Goal: Information Seeking & Learning: Compare options

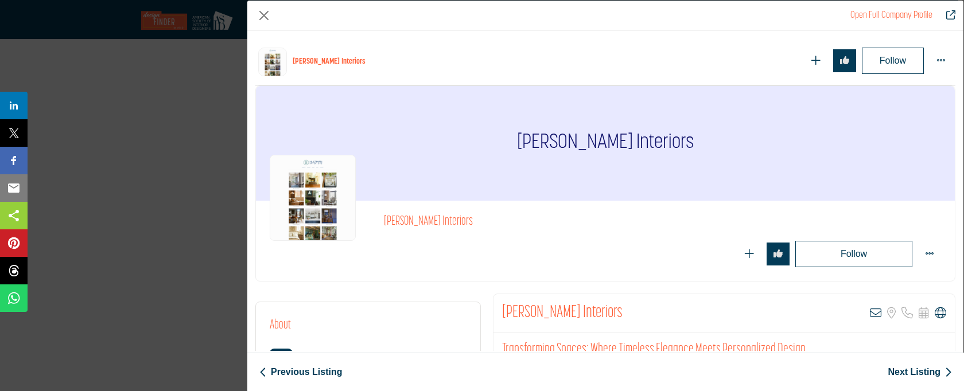
scroll to position [21466, 0]
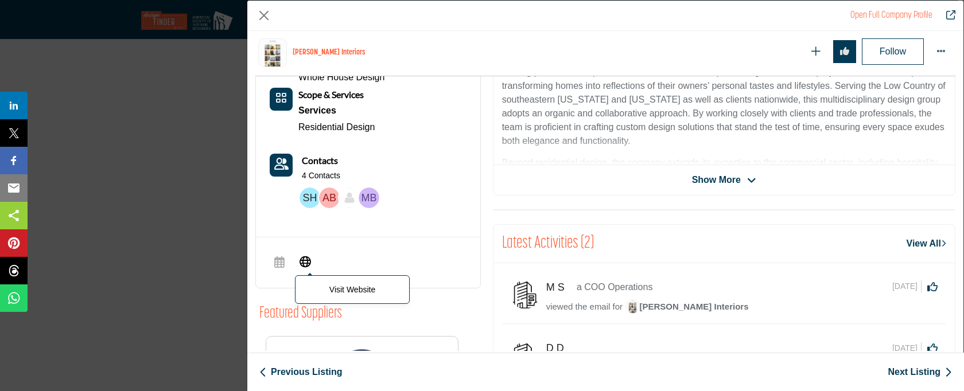
click at [302, 255] on icon "Company Data Modal" at bounding box center [304, 261] width 11 height 14
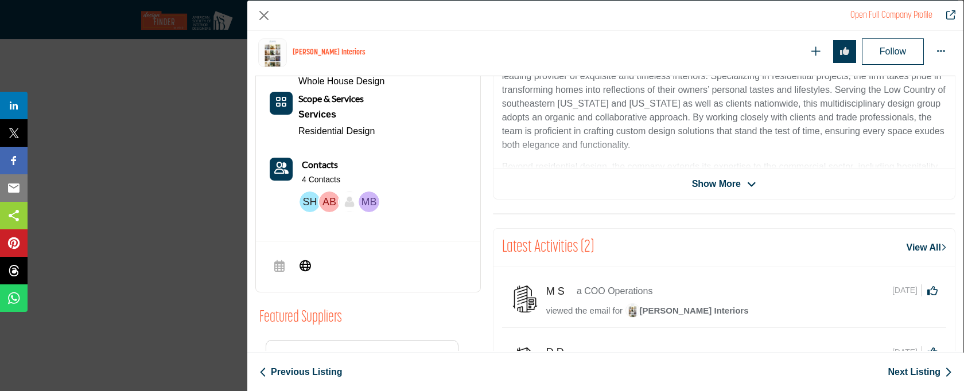
scroll to position [293, 0]
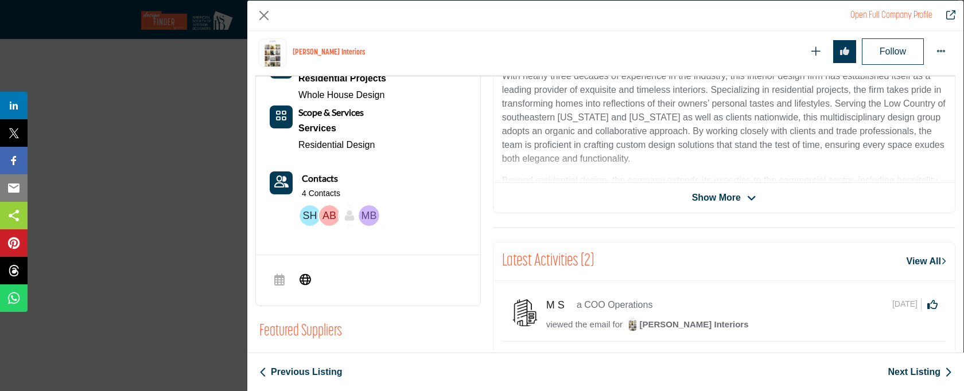
click at [710, 202] on span "Show More" at bounding box center [716, 198] width 49 height 14
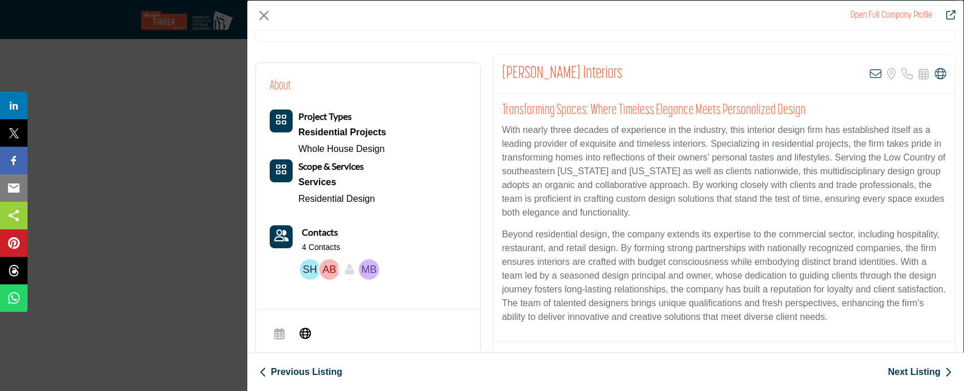
scroll to position [196, 0]
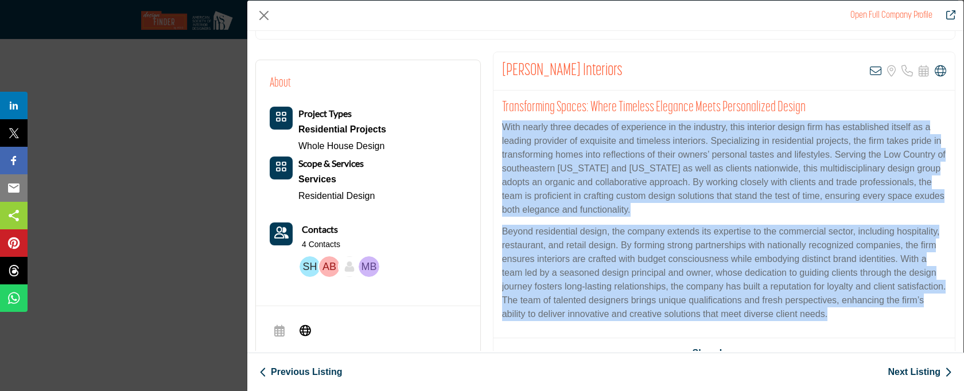
drag, startPoint x: 500, startPoint y: 127, endPoint x: 589, endPoint y: 336, distance: 227.3
click at [589, 336] on div "Transforming Spaces: Where Timeless Elegance Meets Personalized Design With nea…" at bounding box center [723, 215] width 461 height 248
copy div "Lore ipsumd sitam consect ad elitseddoe te inc utlabore, etdo magnaali enimad m…"
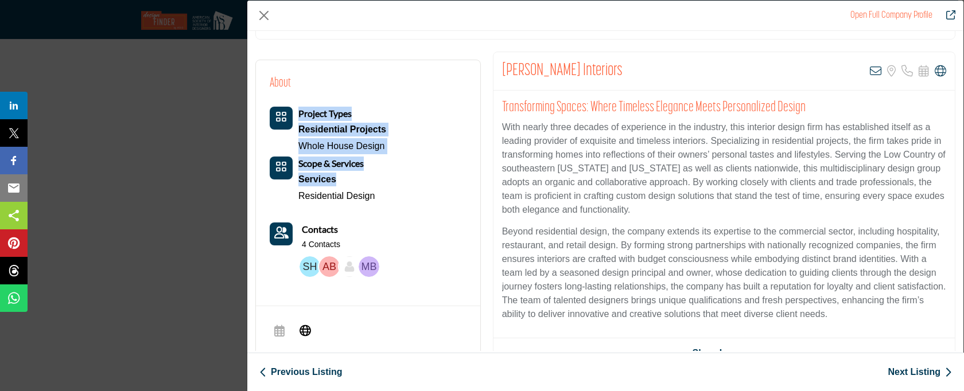
drag, startPoint x: 294, startPoint y: 128, endPoint x: 357, endPoint y: 177, distance: 79.7
click at [357, 177] on div "Project Types Residential Projects Whole House Design Scope & Services Services" at bounding box center [328, 156] width 116 height 98
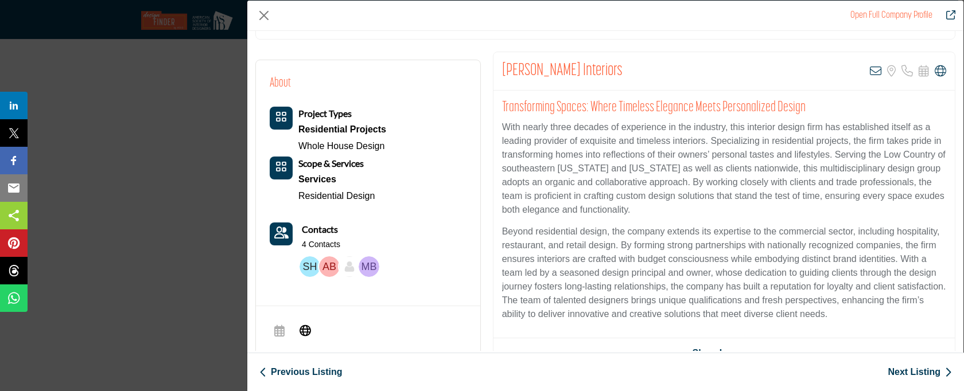
click at [421, 200] on div "About Project Types Residential Projects Whole House Design" at bounding box center [368, 178] width 197 height 208
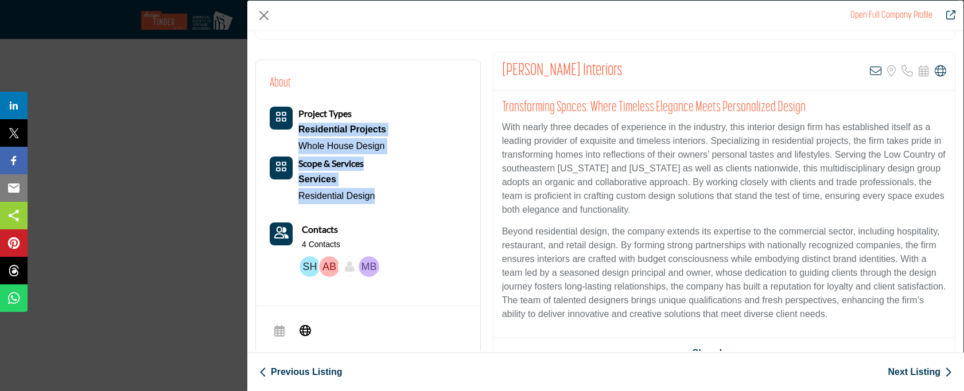
drag, startPoint x: 393, startPoint y: 201, endPoint x: 298, endPoint y: 133, distance: 117.2
click at [298, 133] on div "About Project Types Residential Projects Whole House Design" at bounding box center [368, 178] width 197 height 208
copy div "Residential Projects Whole House Design Scope & Services Services Residential D…"
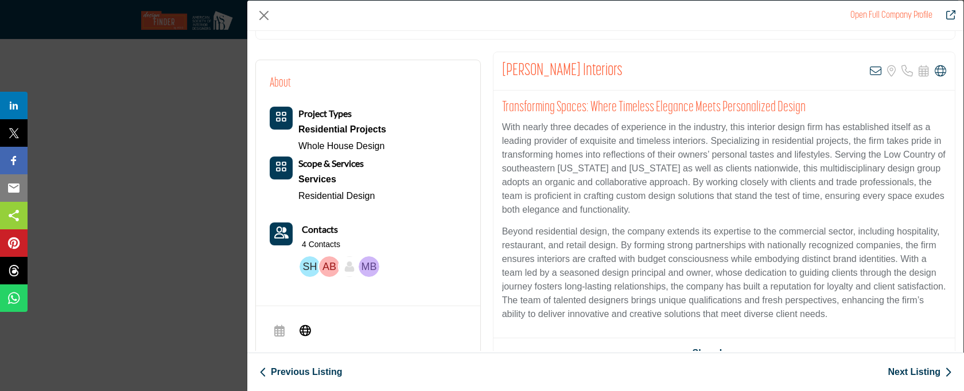
click at [897, 372] on link "Next Listing" at bounding box center [919, 372] width 64 height 14
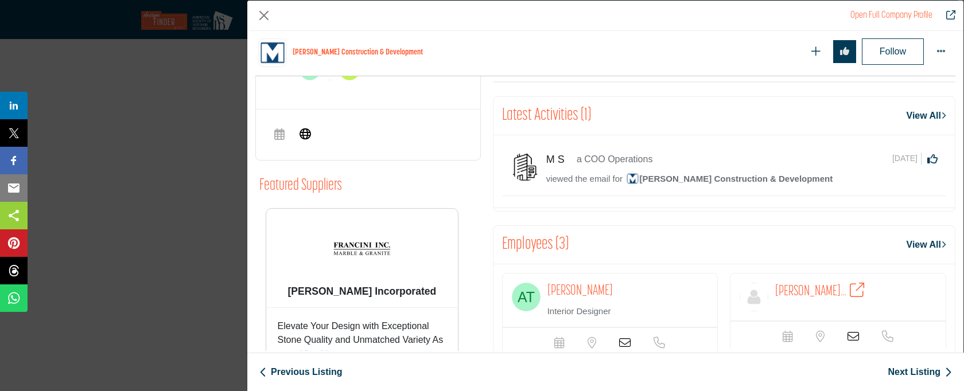
scroll to position [200, 0]
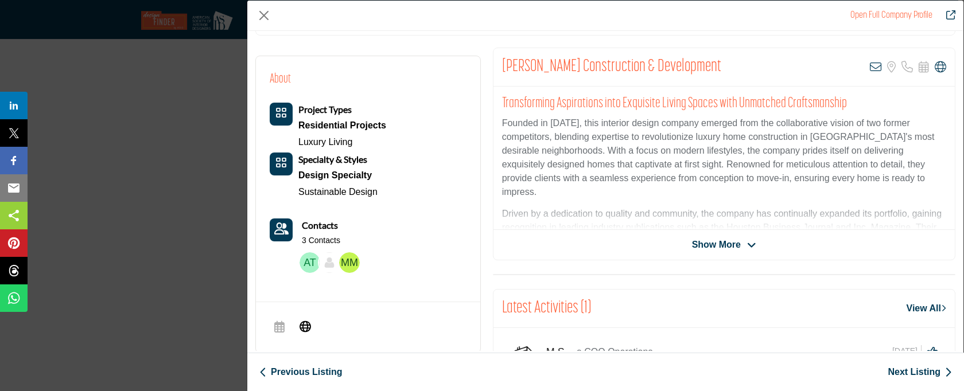
click at [712, 244] on span "Show More" at bounding box center [716, 245] width 49 height 14
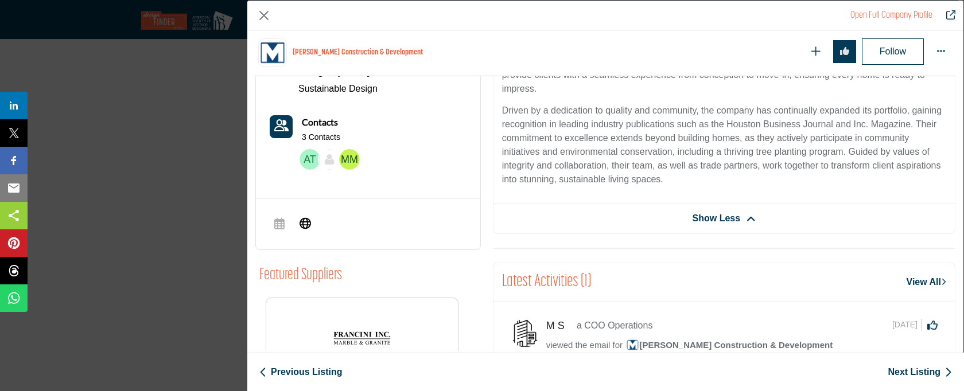
scroll to position [479, 0]
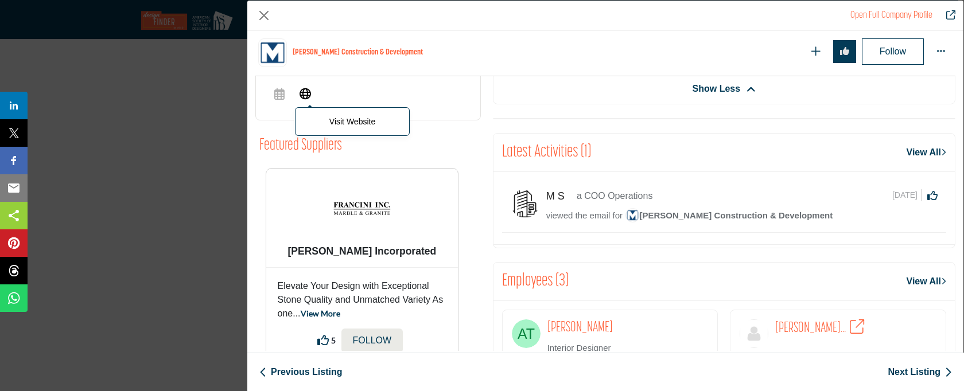
click at [309, 94] on icon "Company Data Modal" at bounding box center [304, 93] width 11 height 14
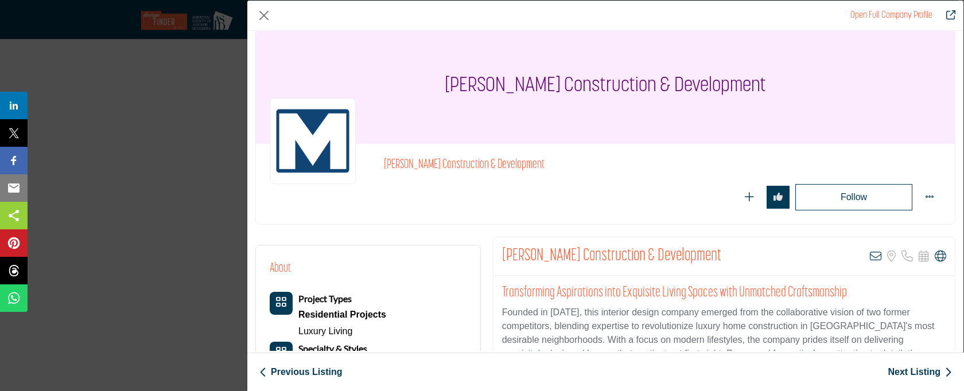
scroll to position [262, 0]
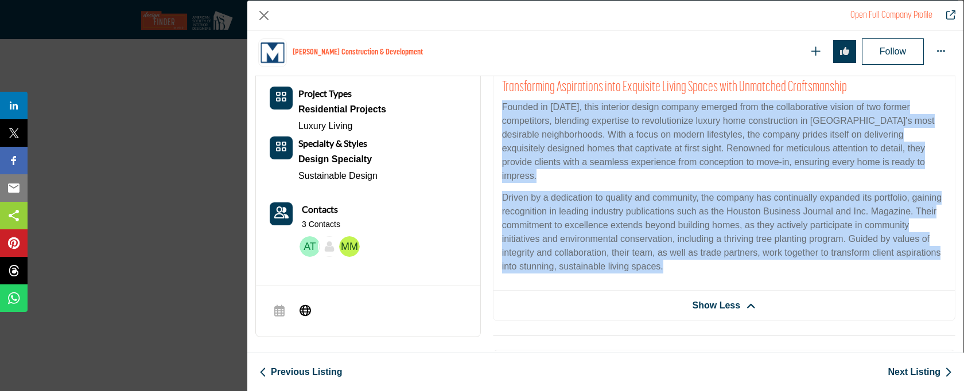
drag, startPoint x: 499, startPoint y: 106, endPoint x: 711, endPoint y: 258, distance: 261.4
click at [711, 258] on div "Transforming Aspirations into Exquisite Living Spaces with Unmatched Craftsmans…" at bounding box center [723, 181] width 461 height 220
copy div "Founded in [DATE], this interior design company emerged from the collaborative …"
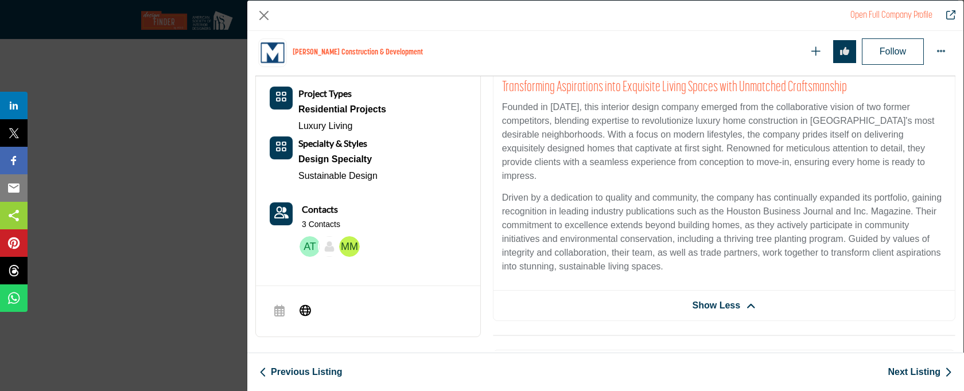
drag, startPoint x: 295, startPoint y: 110, endPoint x: 369, endPoint y: 163, distance: 91.4
click at [367, 161] on div "Project Types Residential Projects Luxury Living Specialty & Styles Design Spec…" at bounding box center [328, 136] width 116 height 98
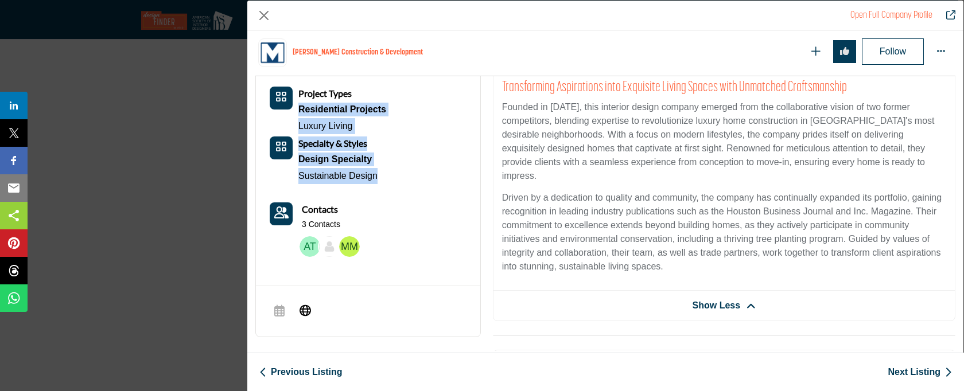
drag, startPoint x: 391, startPoint y: 179, endPoint x: 297, endPoint y: 114, distance: 114.6
click at [297, 114] on div "About Project Types Residential Projects Luxury Living Contacts" at bounding box center [368, 158] width 197 height 208
copy div "Residential Projects Luxury Living Specialty & Styles Design Specialty Sustaina…"
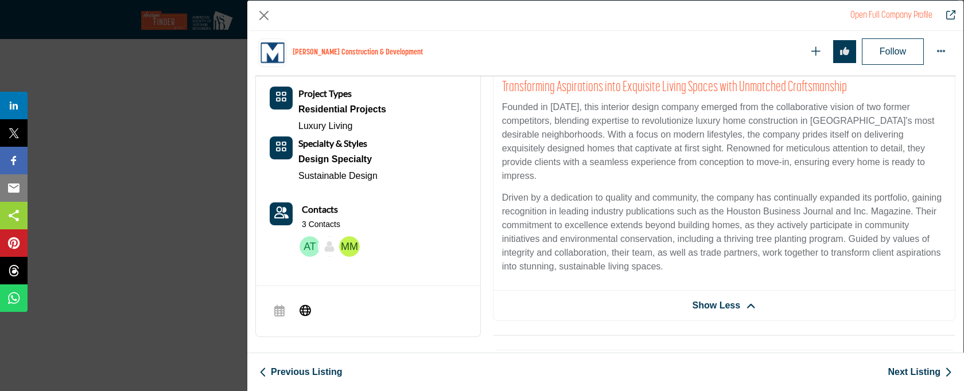
click at [925, 369] on link "Next Listing" at bounding box center [919, 372] width 64 height 14
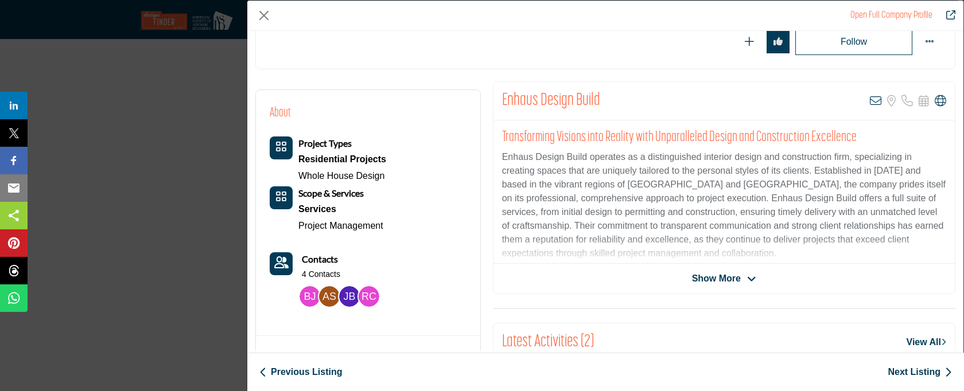
scroll to position [275, 0]
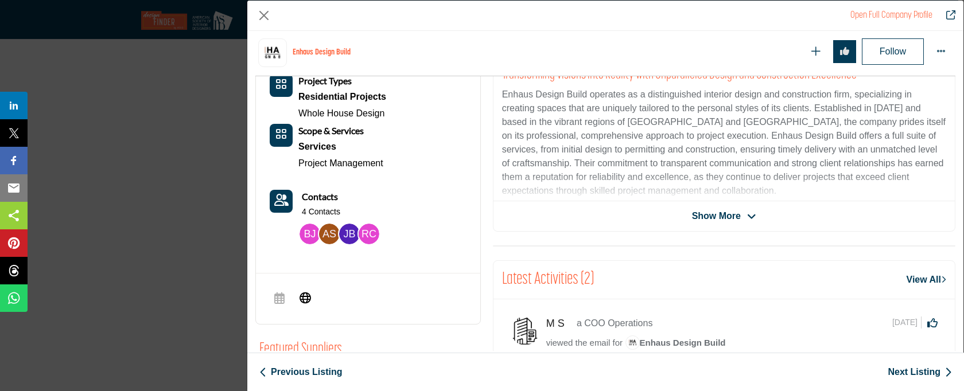
click at [702, 217] on span "Show More" at bounding box center [716, 216] width 49 height 14
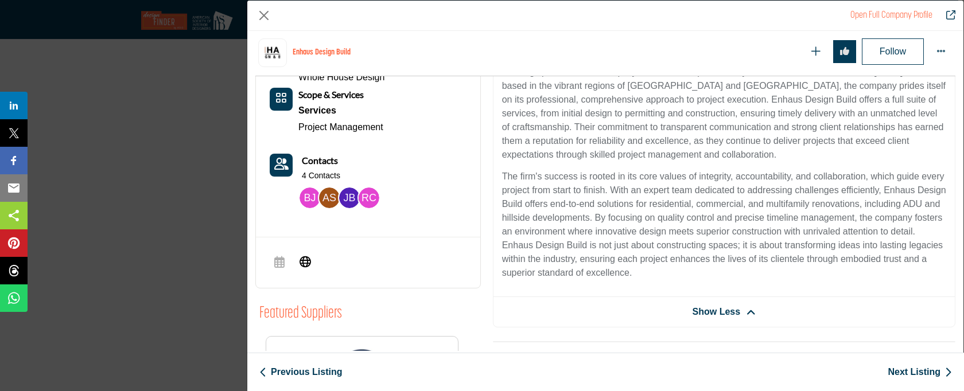
scroll to position [358, 0]
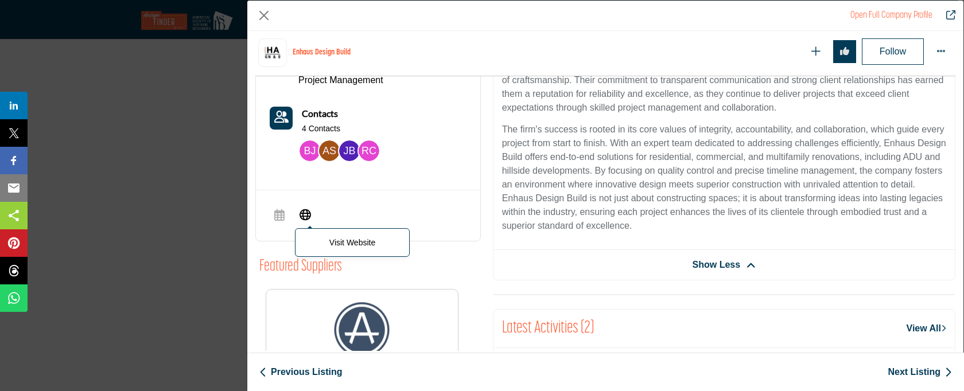
click at [299, 213] on icon "Company Data Modal" at bounding box center [304, 214] width 11 height 14
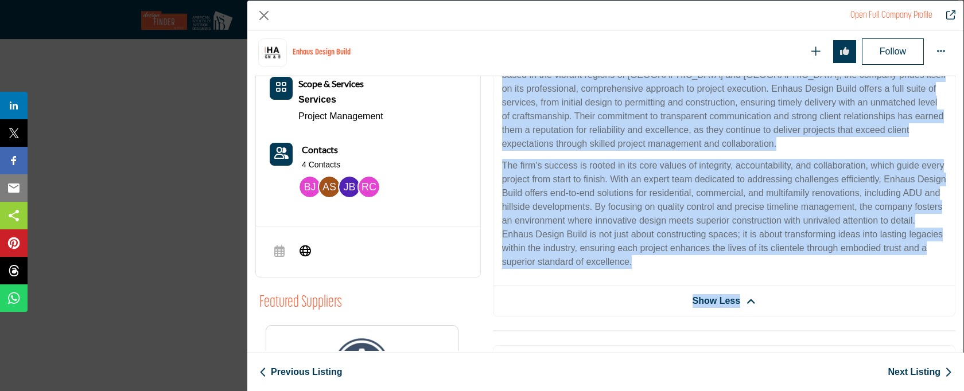
scroll to position [374, 0]
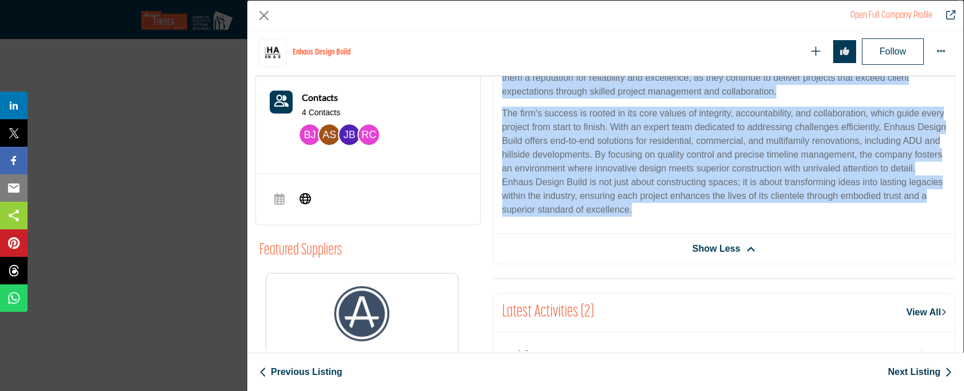
drag, startPoint x: 502, startPoint y: 163, endPoint x: 781, endPoint y: 213, distance: 283.8
click at [781, 213] on div "Transforming Visions into Reality with Unparalleled Design and Construction Exc…" at bounding box center [723, 96] width 461 height 275
copy div "Enhaus Design Build operates as a distinguished interior design and constructio…"
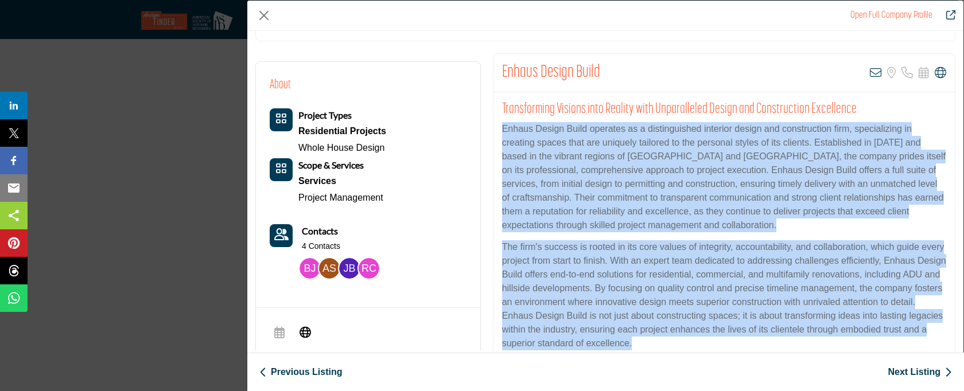
scroll to position [187, 0]
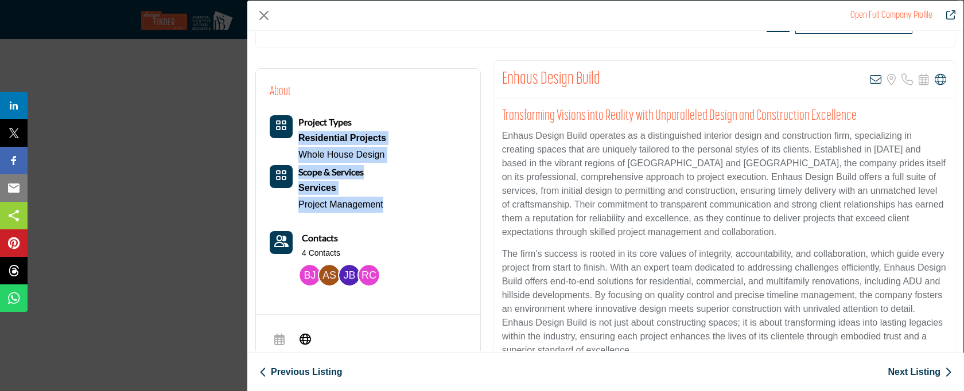
drag, startPoint x: 401, startPoint y: 210, endPoint x: 300, endPoint y: 140, distance: 122.9
click at [300, 140] on div "About Project Types Residential Projects Whole House Design" at bounding box center [368, 187] width 197 height 208
copy div "Residential Projects Whole House Design Scope & Services Services Project Manag…"
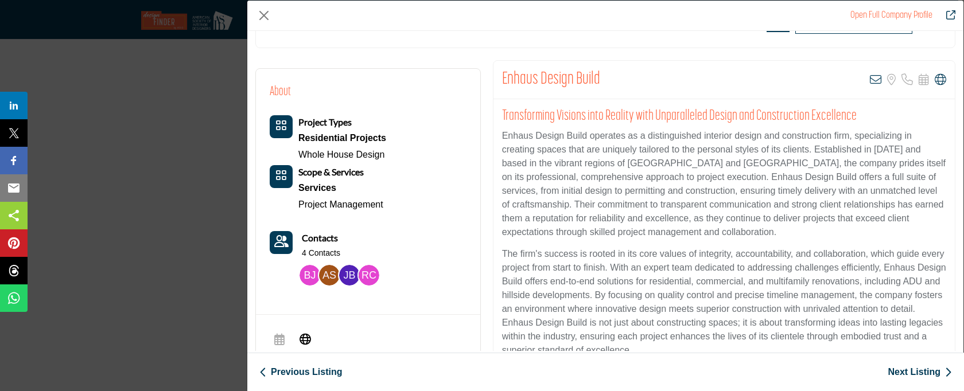
click at [911, 373] on link "Next Listing" at bounding box center [919, 372] width 64 height 14
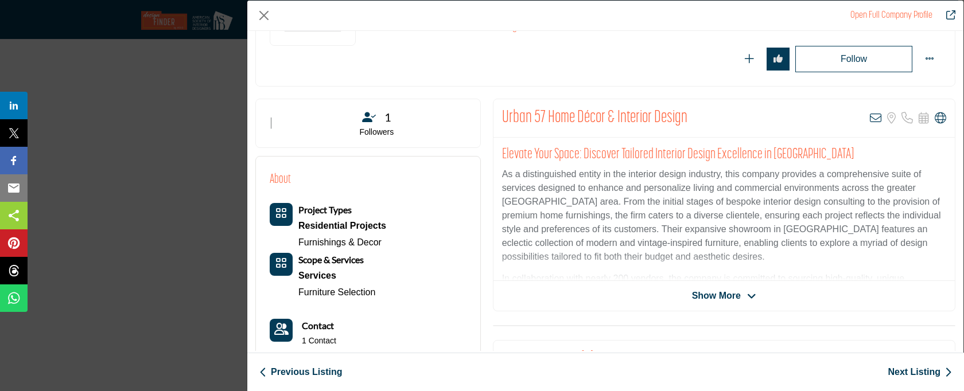
scroll to position [167, 0]
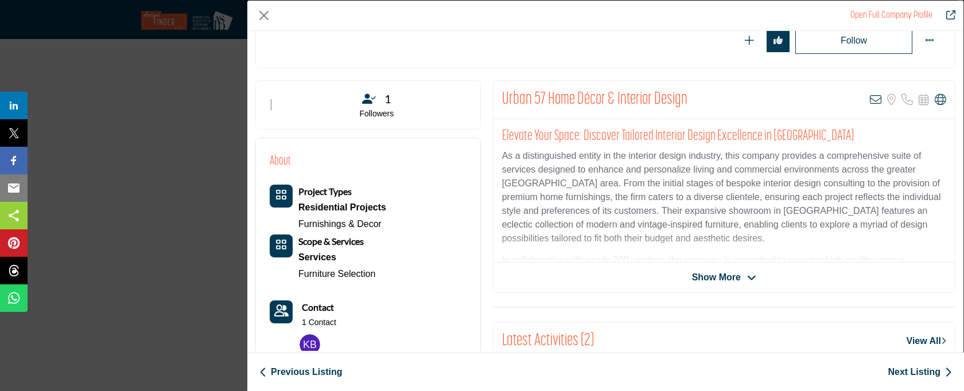
click at [707, 276] on span "Show More" at bounding box center [716, 278] width 49 height 14
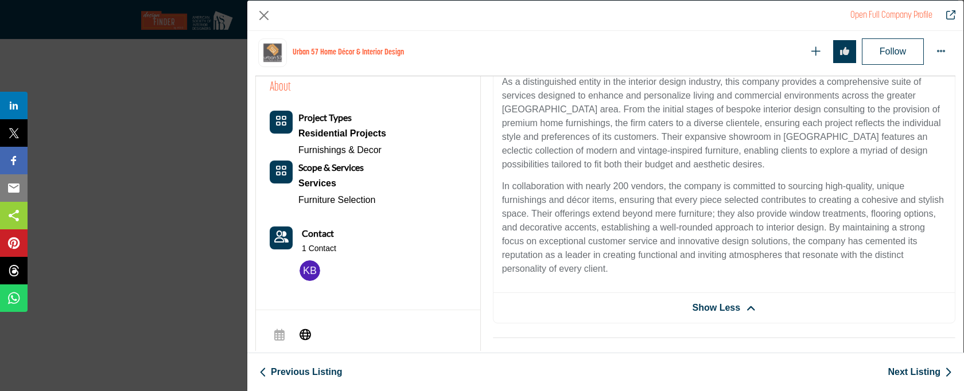
scroll to position [360, 0]
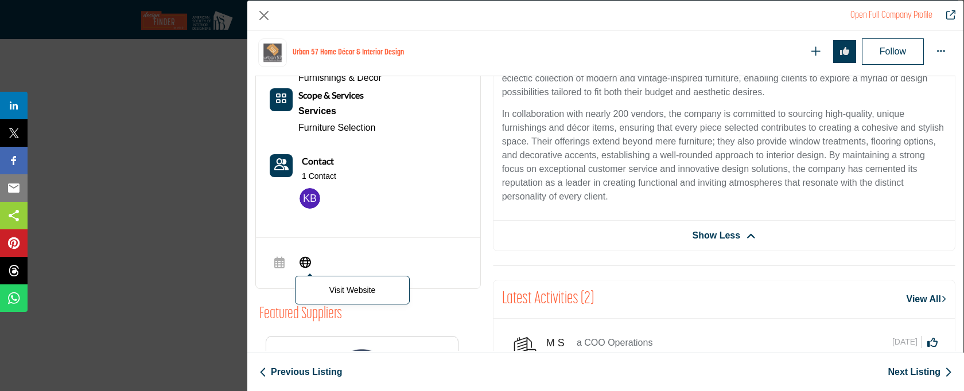
click at [309, 259] on icon "Company Data Modal" at bounding box center [304, 262] width 11 height 14
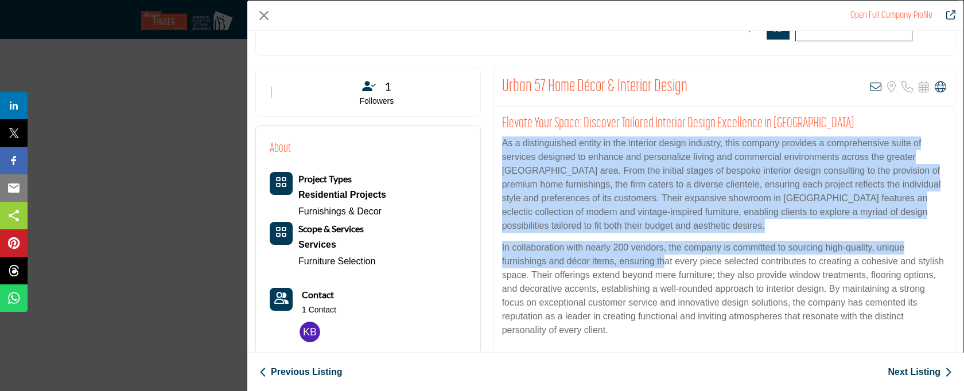
scroll to position [182, 0]
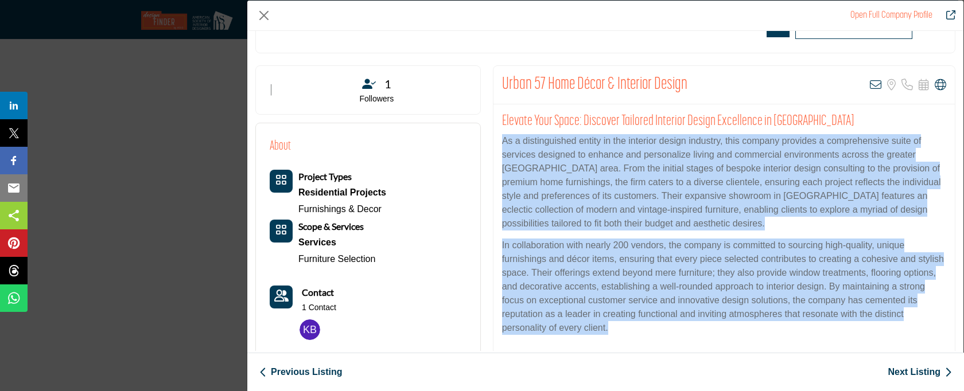
drag, startPoint x: 500, startPoint y: 158, endPoint x: 663, endPoint y: 323, distance: 232.0
click at [663, 323] on div "Elevate Your Space: Discover Tailored Interior Design Excellence in [GEOGRAPHIC…" at bounding box center [723, 228] width 461 height 248
copy div "Lo i dolorsitametc adipis el sed doeiusmo tempor incididu, utla etdolor magnaal…"
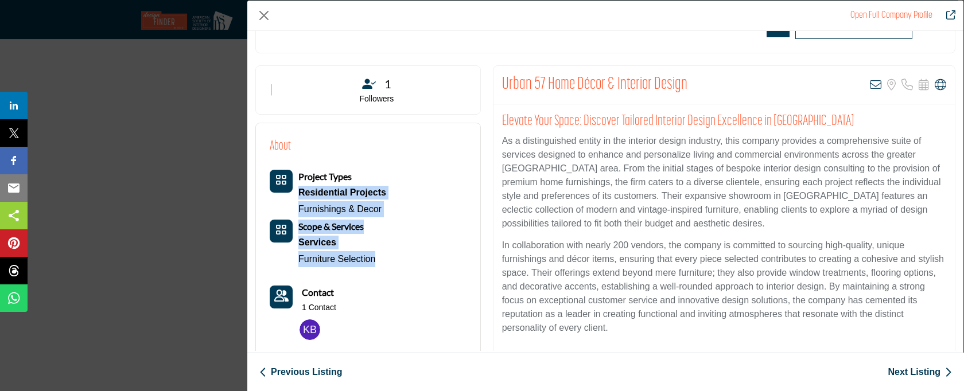
drag, startPoint x: 320, startPoint y: 237, endPoint x: 300, endPoint y: 196, distance: 45.4
click at [300, 196] on div "Project Types Residential Projects Furnishings & Decor Scope & Services Services" at bounding box center [328, 219] width 116 height 98
copy div "Residential Projects Furnishings & Decor Scope & Services Services Furniture Se…"
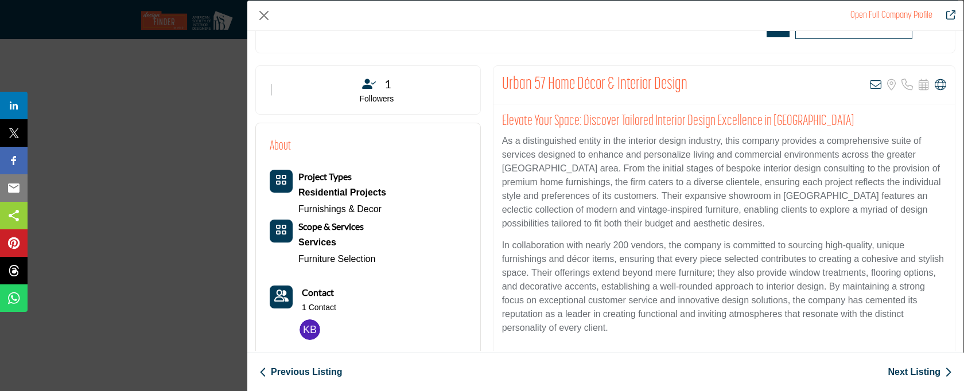
click at [920, 374] on link "Next Listing" at bounding box center [919, 372] width 64 height 14
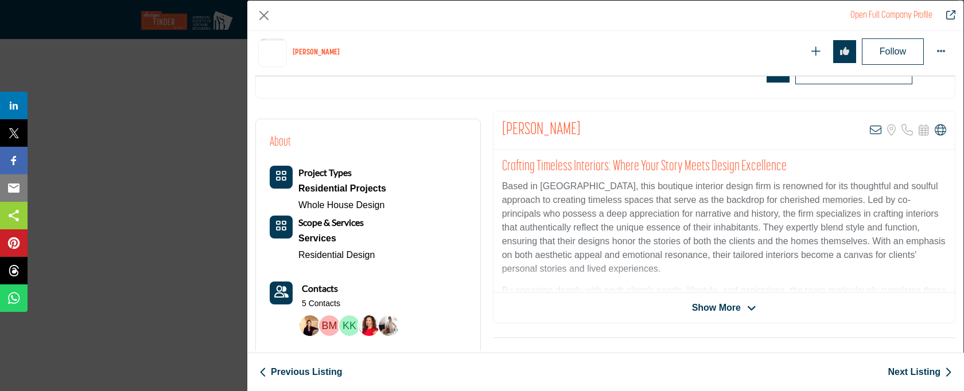
scroll to position [283, 0]
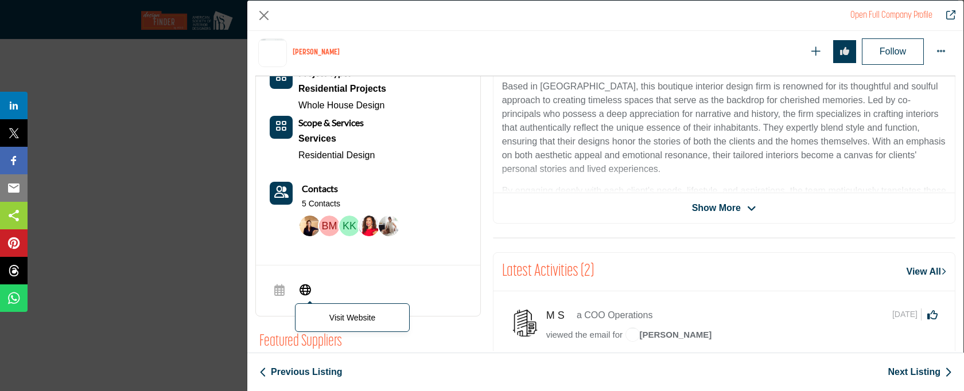
click at [302, 286] on icon "Company Data Modal" at bounding box center [304, 289] width 11 height 14
